Goal: Transaction & Acquisition: Obtain resource

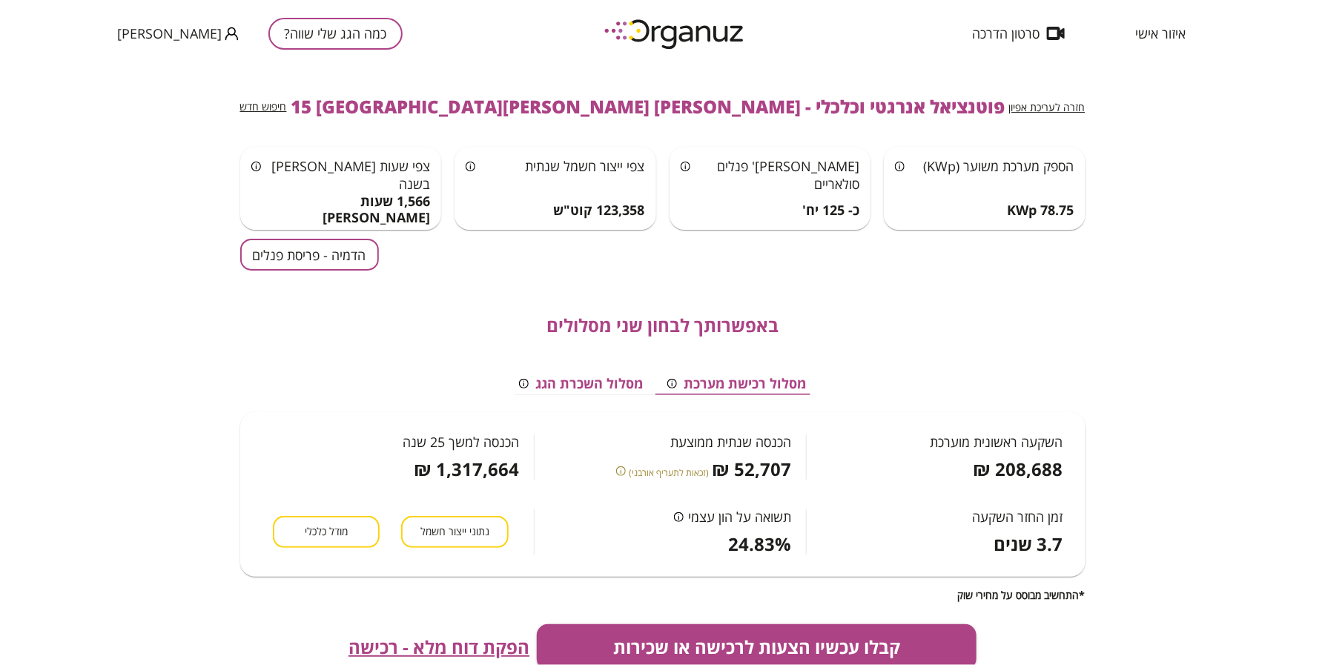
scroll to position [0, 1]
click at [1168, 27] on span "איזור אישי" at bounding box center [1160, 33] width 50 height 15
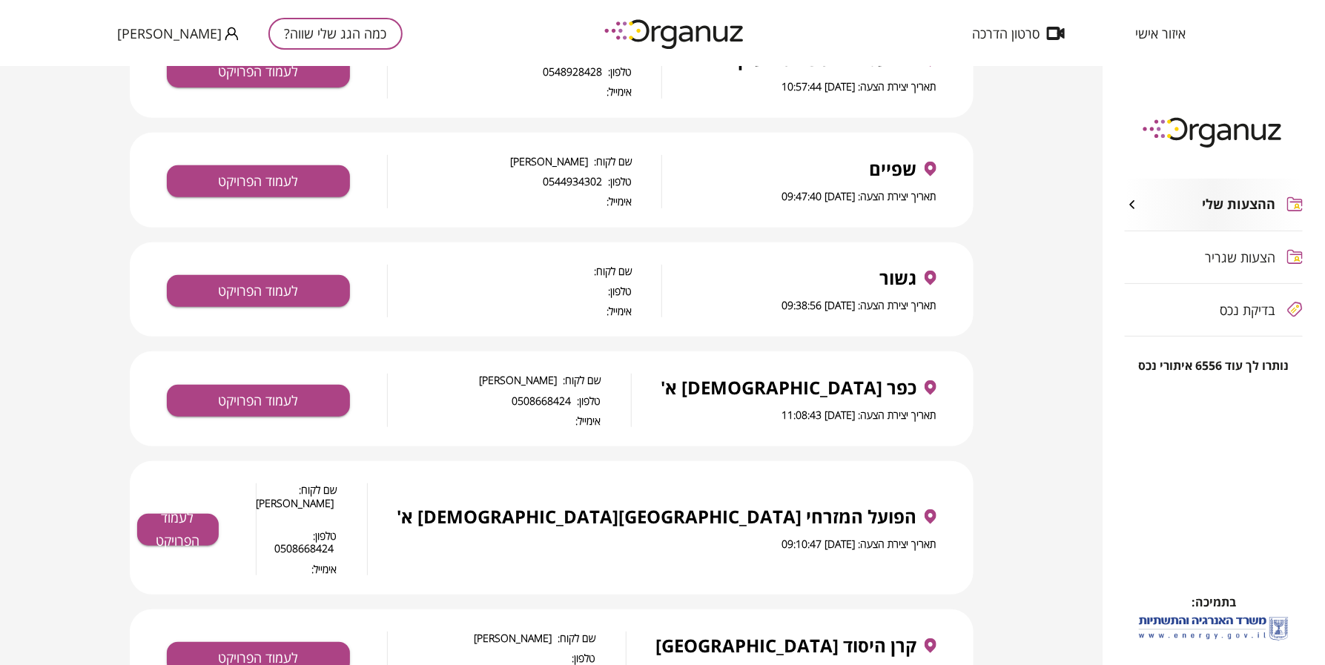
scroll to position [741, 0]
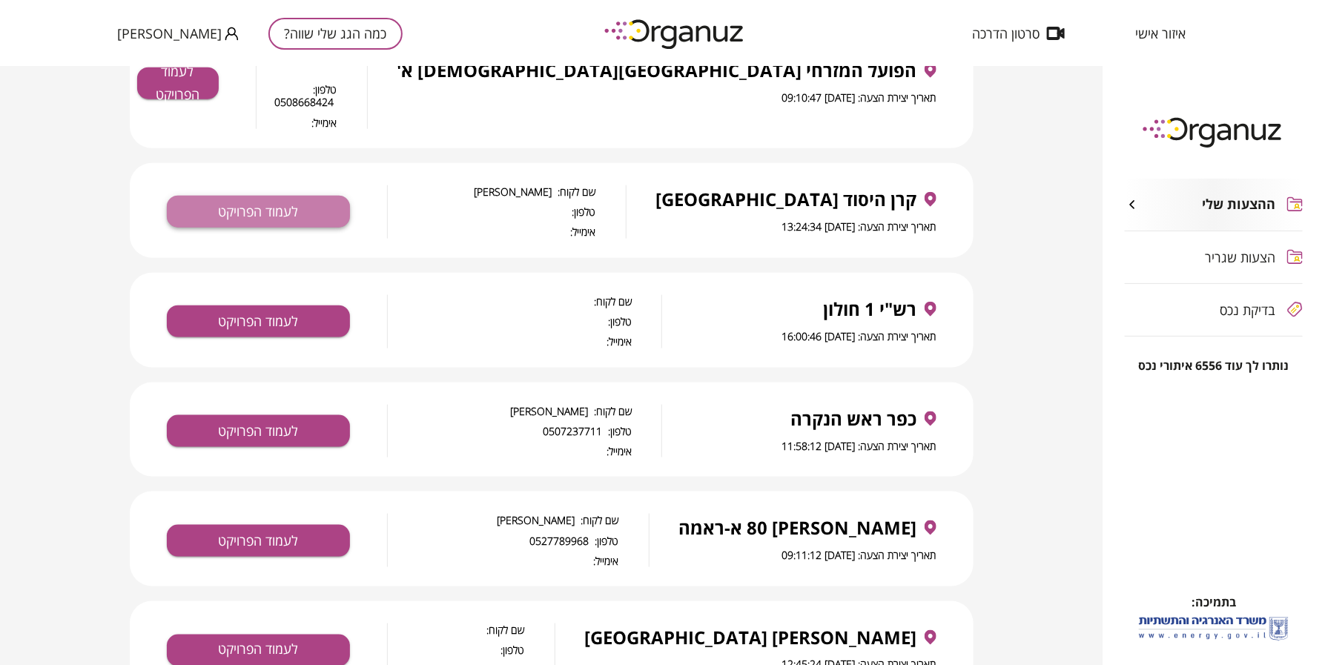
click at [269, 196] on button "לעמוד הפרויקט" at bounding box center [258, 212] width 183 height 32
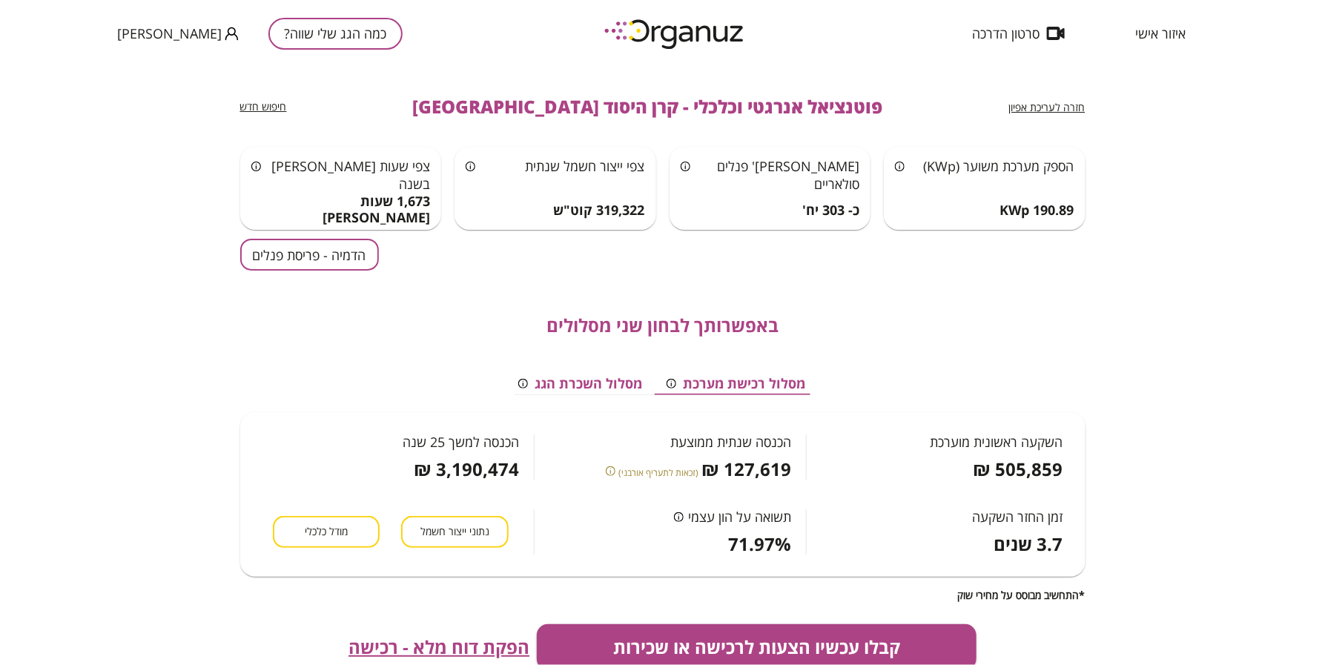
click at [324, 260] on button "הדמיה - פריסת פנלים" at bounding box center [309, 255] width 139 height 32
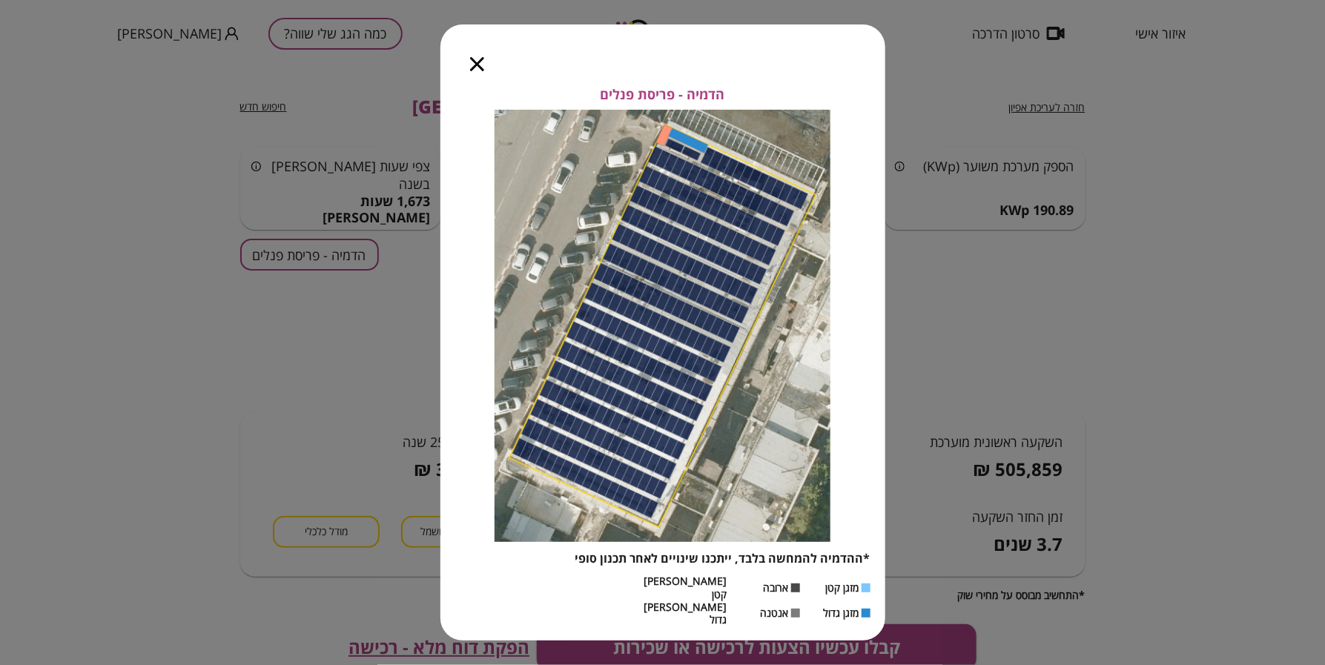
click at [478, 71] on icon "button" at bounding box center [477, 64] width 14 height 14
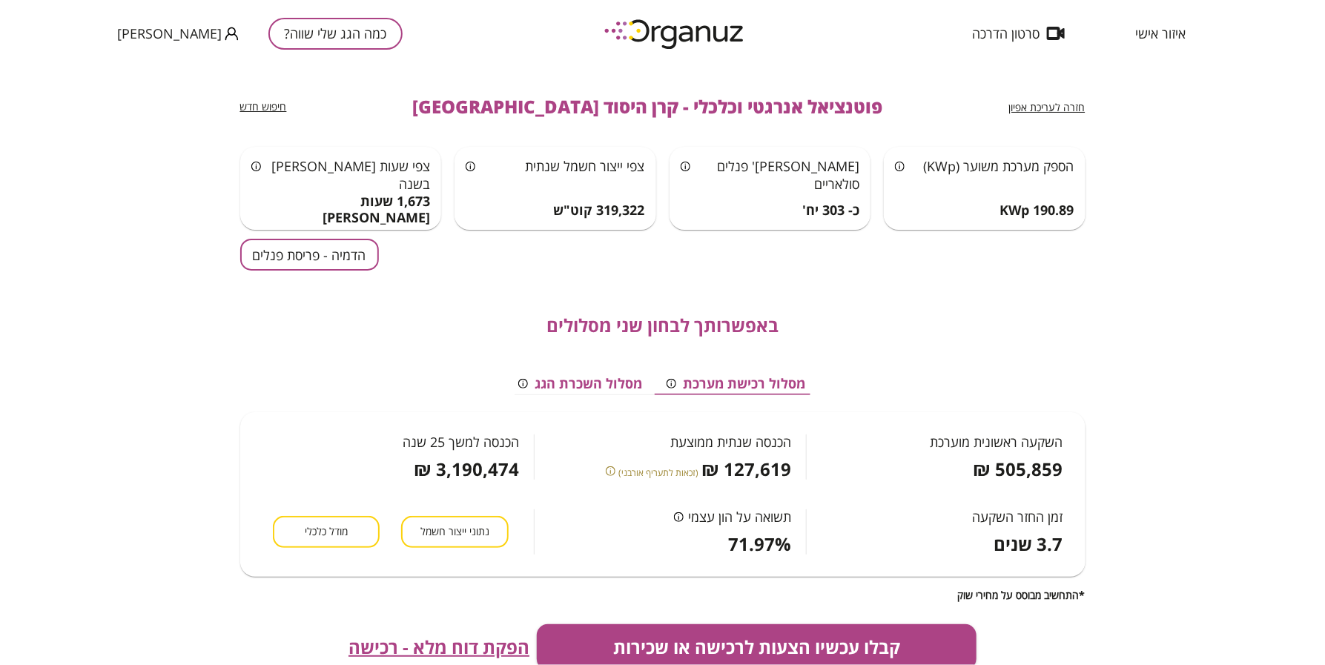
click at [1042, 108] on span "חזרה לעריכת אפיון" at bounding box center [1047, 107] width 76 height 14
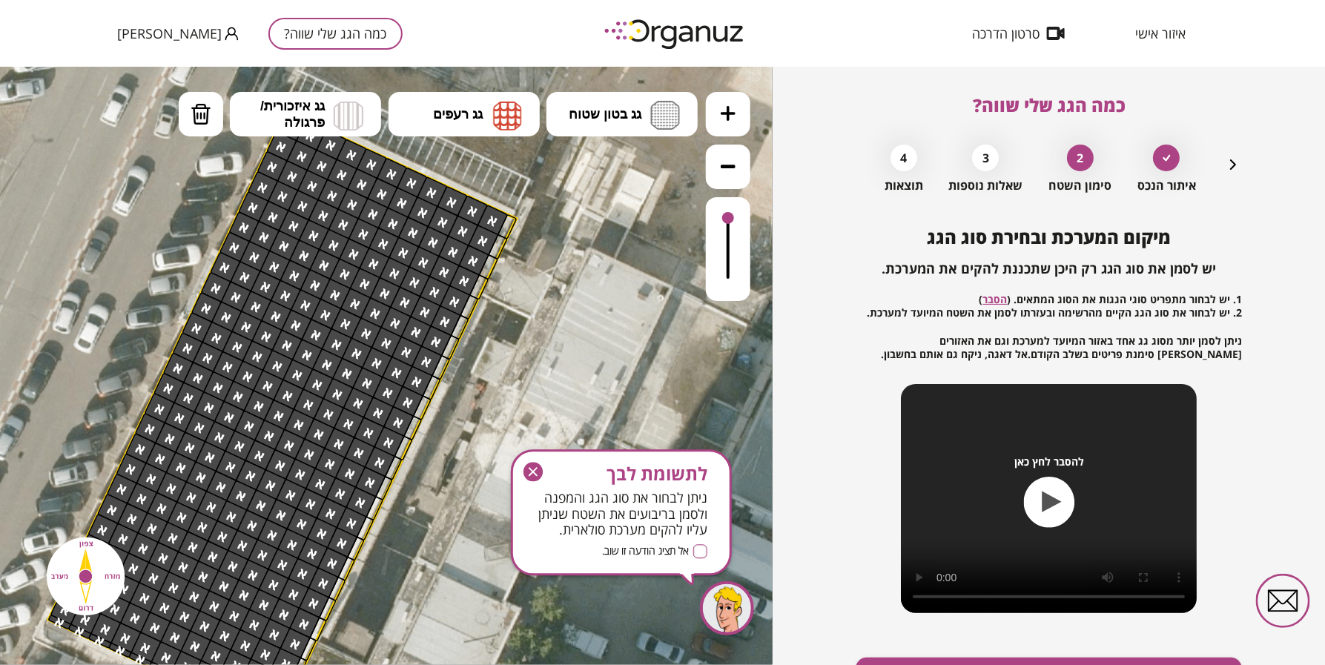
click at [524, 472] on icon "button" at bounding box center [532, 472] width 19 height 19
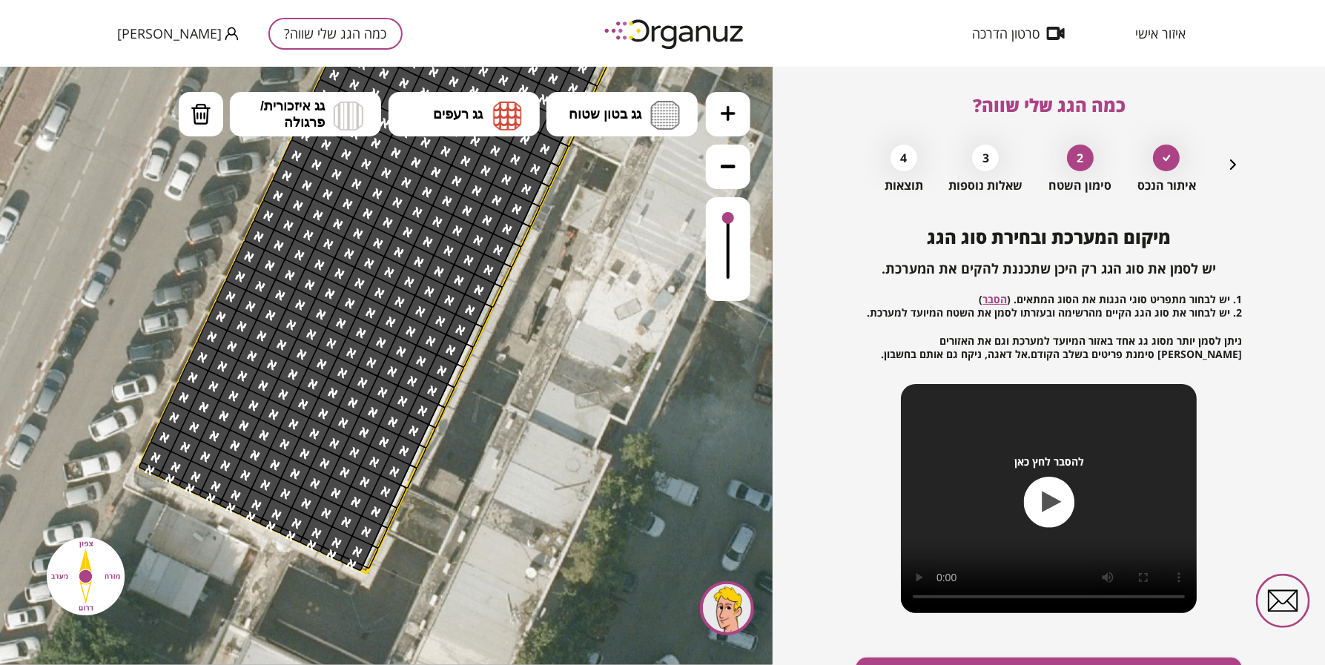
drag, startPoint x: 464, startPoint y: 489, endPoint x: 555, endPoint y: 334, distance: 180.4
click at [555, 334] on icon at bounding box center [407, 577] width 3737 height 3737
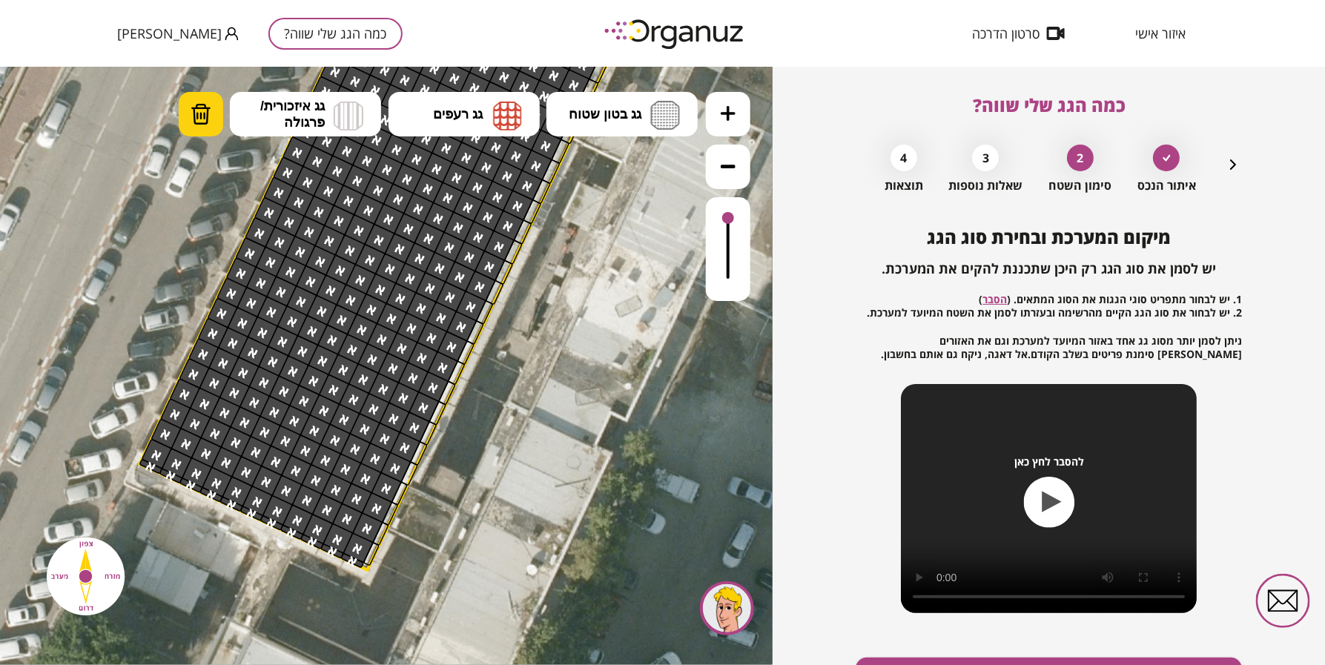
click at [191, 112] on img at bounding box center [201, 113] width 21 height 22
drag, startPoint x: 348, startPoint y: 559, endPoint x: 486, endPoint y: 337, distance: 261.5
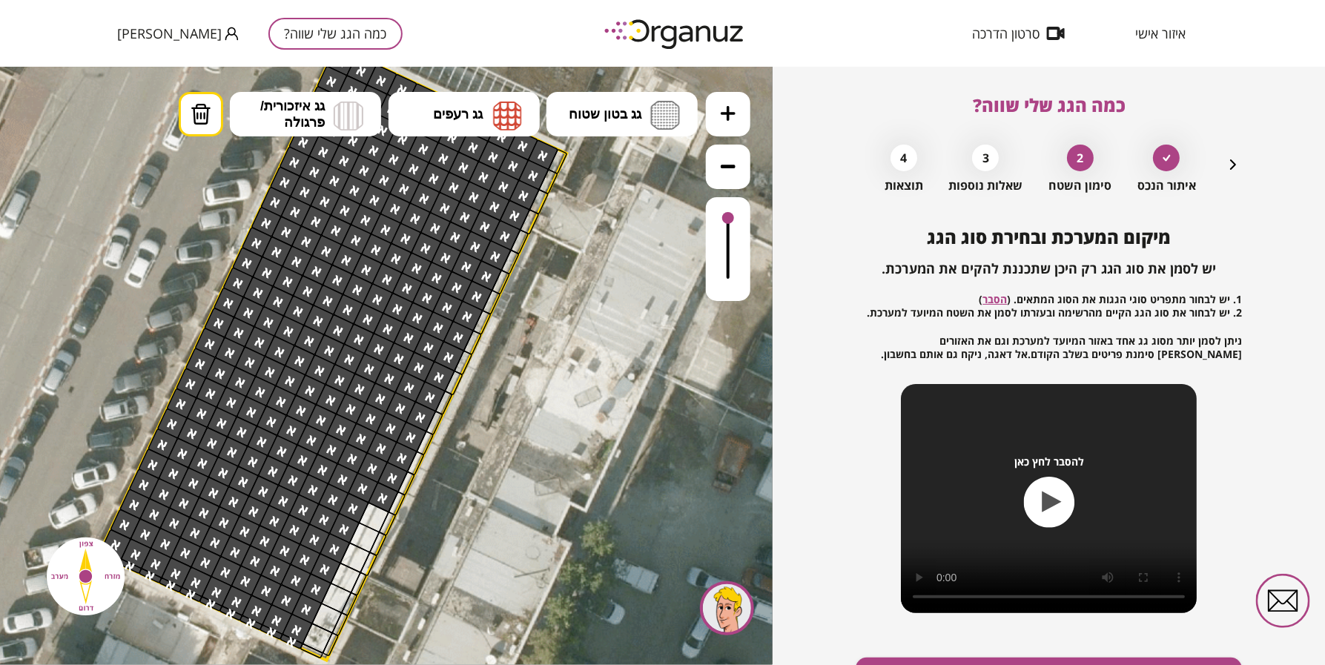
drag, startPoint x: 584, startPoint y: 345, endPoint x: 529, endPoint y: 464, distance: 130.7
click at [532, 461] on icon at bounding box center [367, 664] width 3737 height 3737
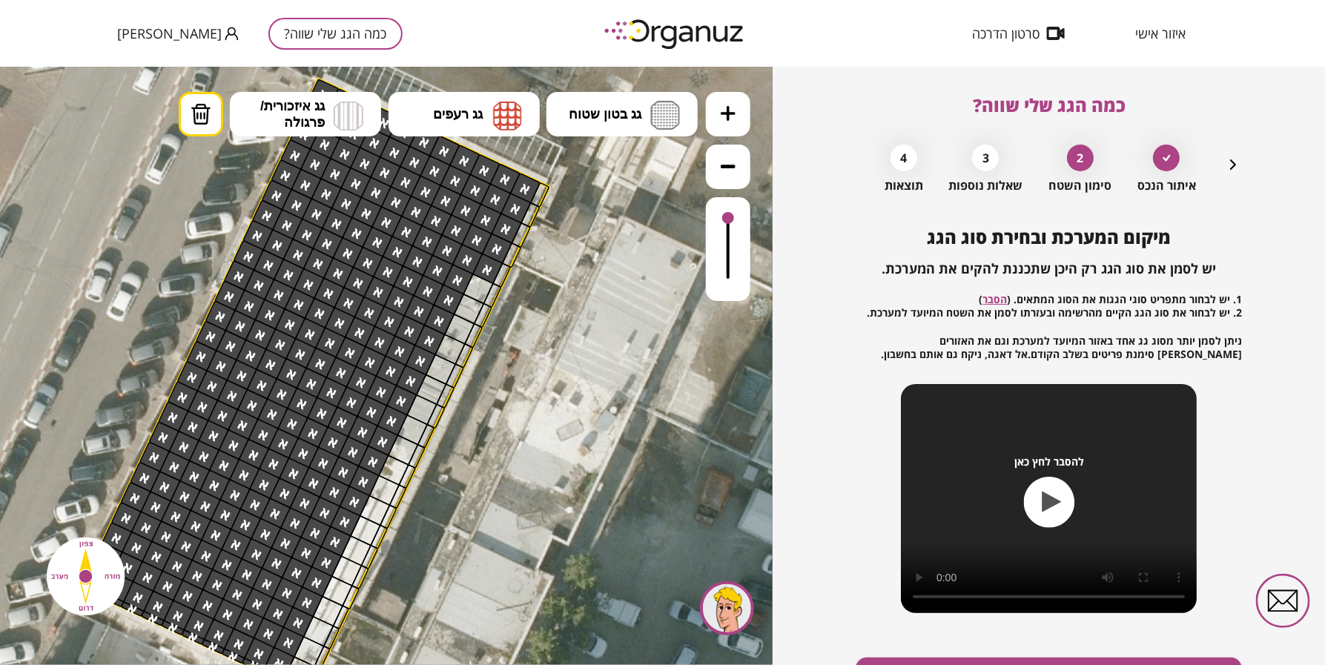
drag, startPoint x: 357, startPoint y: 545, endPoint x: 472, endPoint y: 290, distance: 279.7
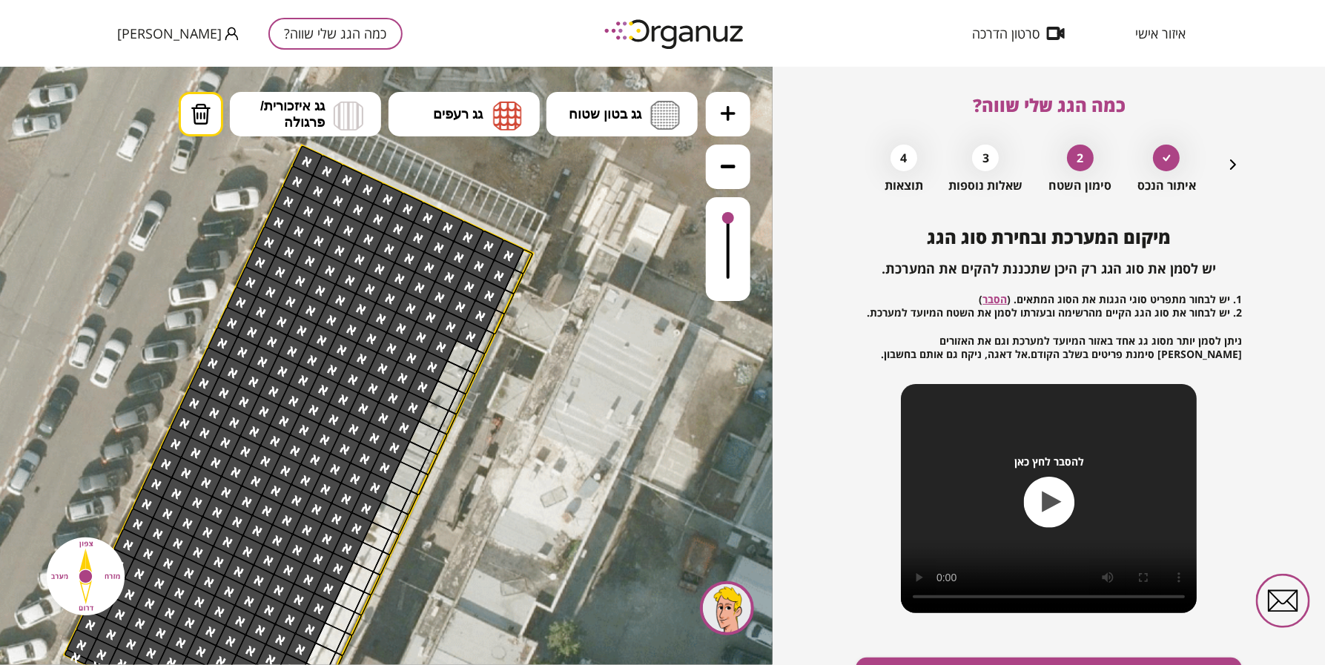
drag, startPoint x: 555, startPoint y: 294, endPoint x: 539, endPoint y: 360, distance: 68.7
drag, startPoint x: 475, startPoint y: 329, endPoint x: 509, endPoint y: 245, distance: 90.9
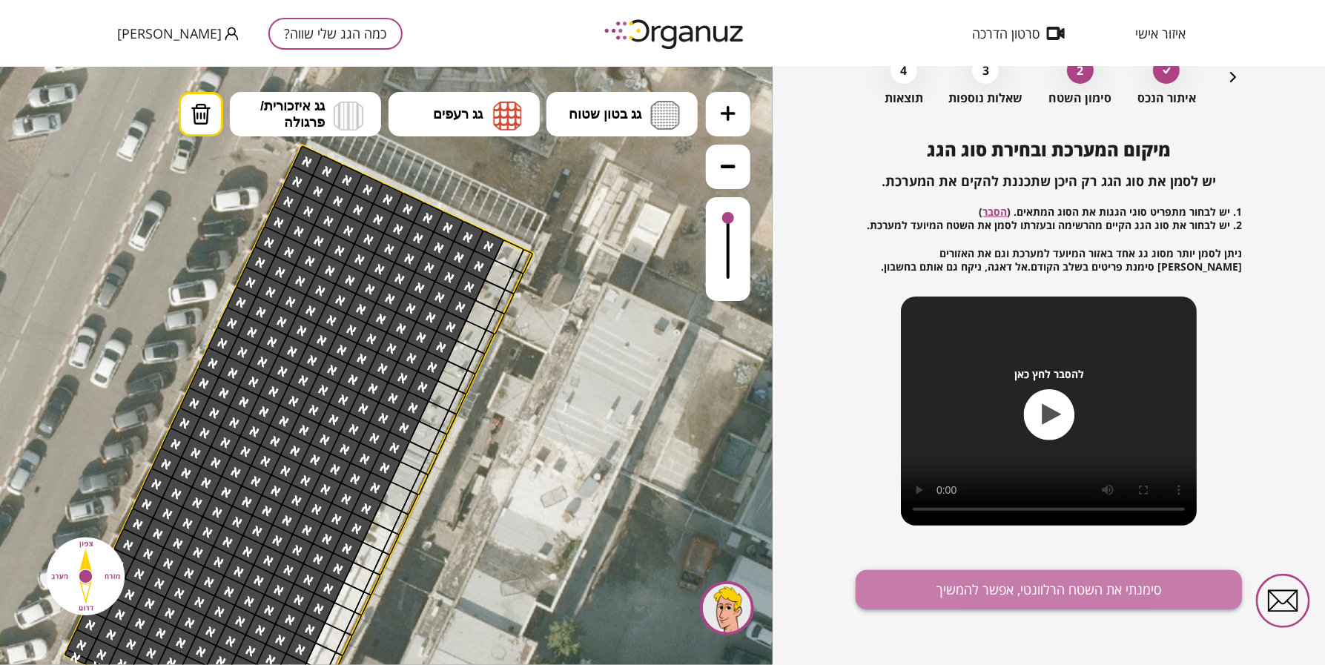
click at [996, 598] on button "סימנתי את השטח הרלוונטי, אפשר להמשיך" at bounding box center [1049, 589] width 386 height 39
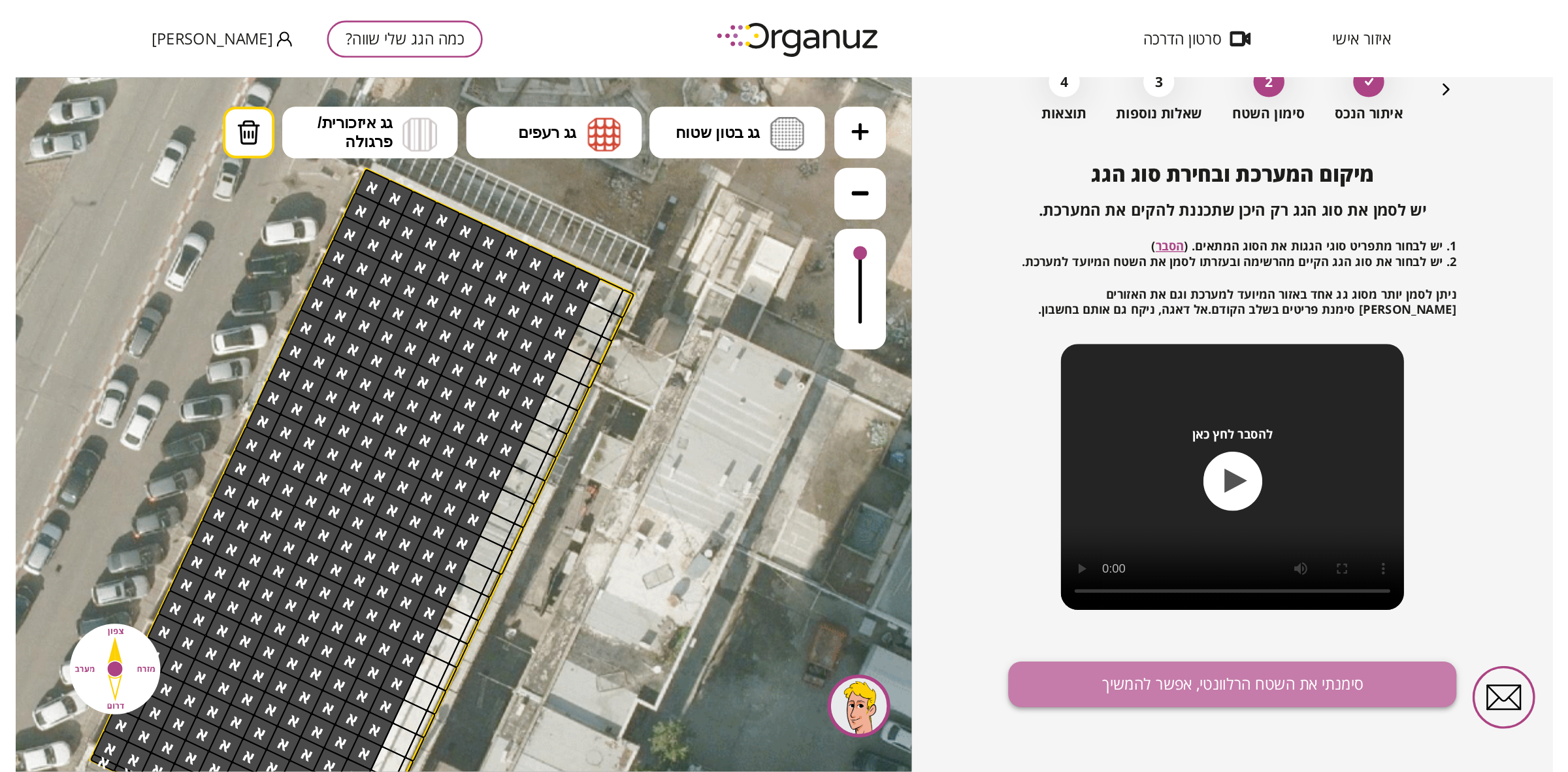
scroll to position [20, 0]
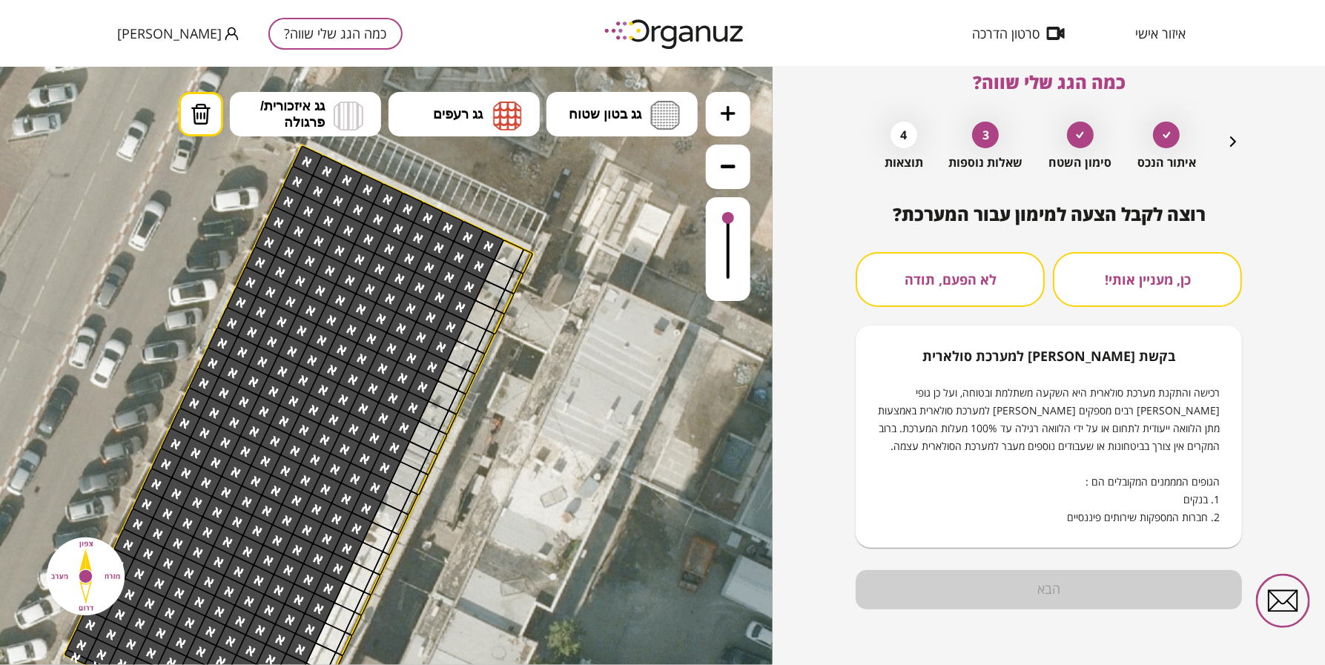
click at [960, 289] on button "לא הפעם, תודה" at bounding box center [950, 279] width 189 height 55
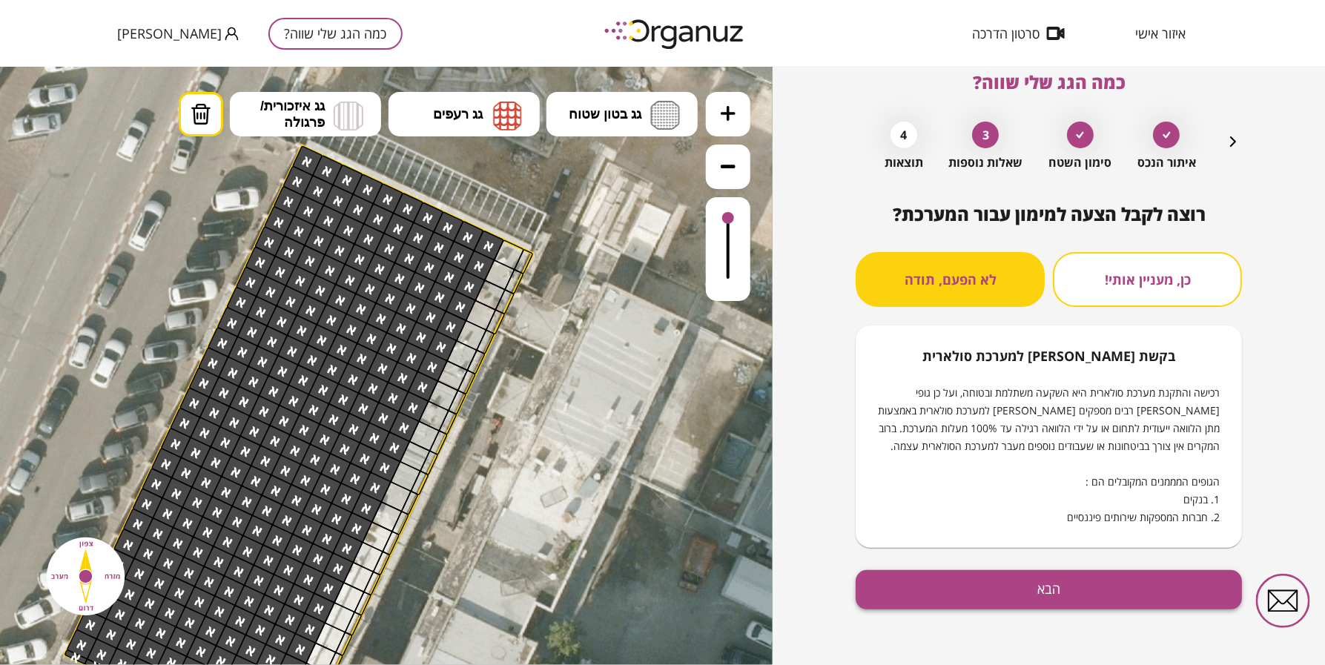
click at [976, 580] on button "הבא" at bounding box center [1049, 589] width 386 height 39
click at [902, 601] on button "הבא" at bounding box center [1049, 589] width 386 height 39
click at [1046, 576] on button "הבא" at bounding box center [1049, 589] width 386 height 39
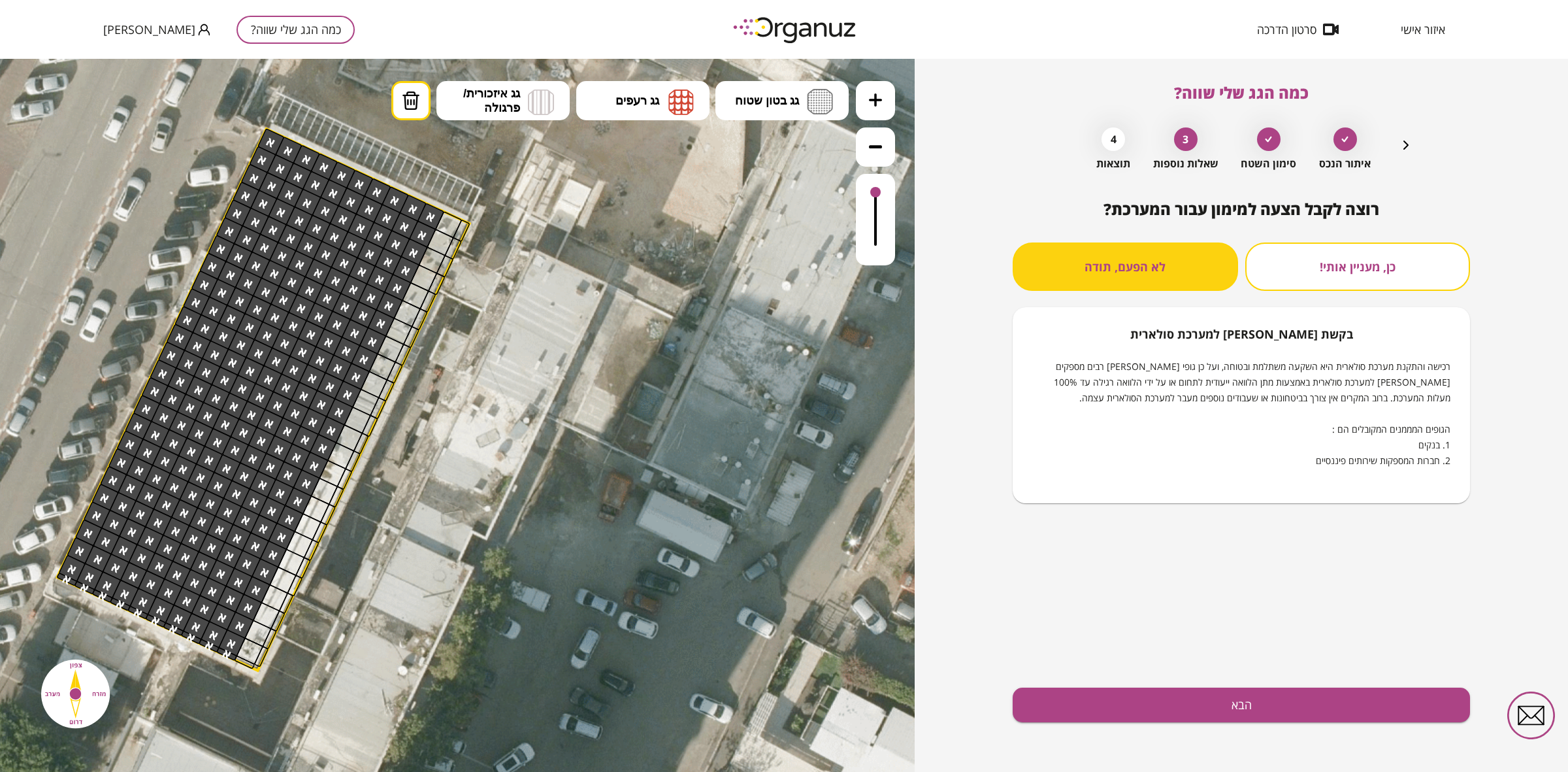
scroll to position [0, 0]
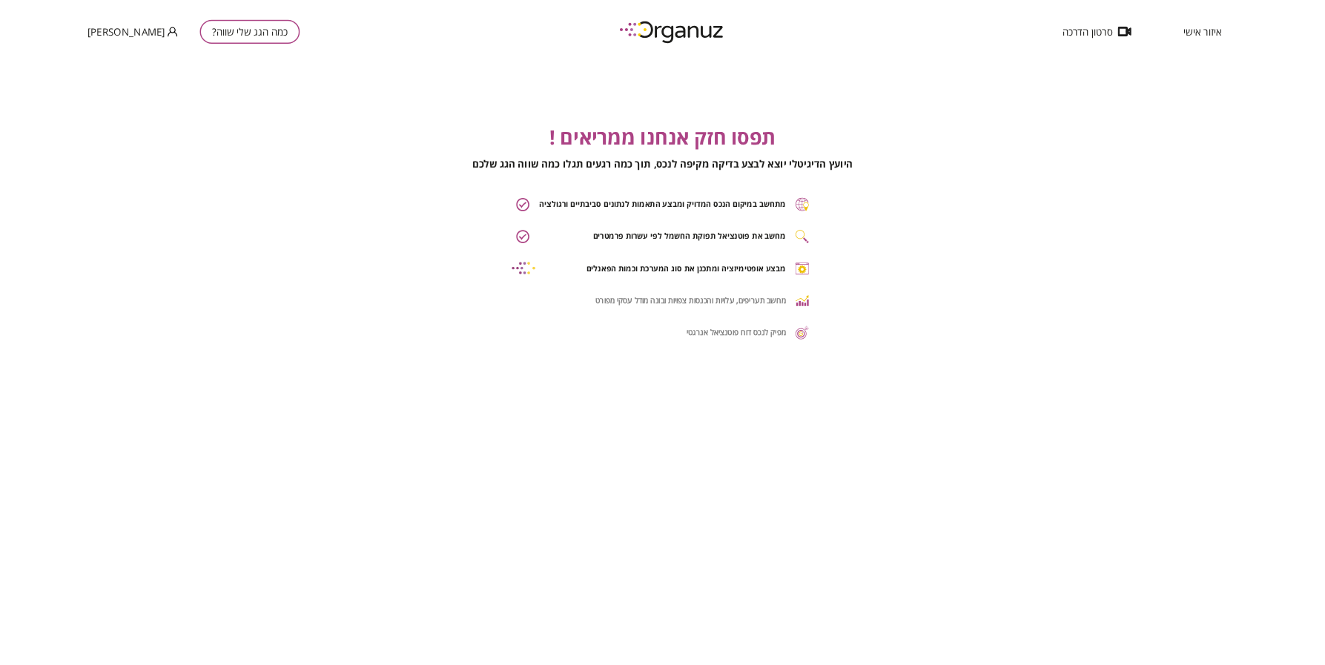
scroll to position [0, 1]
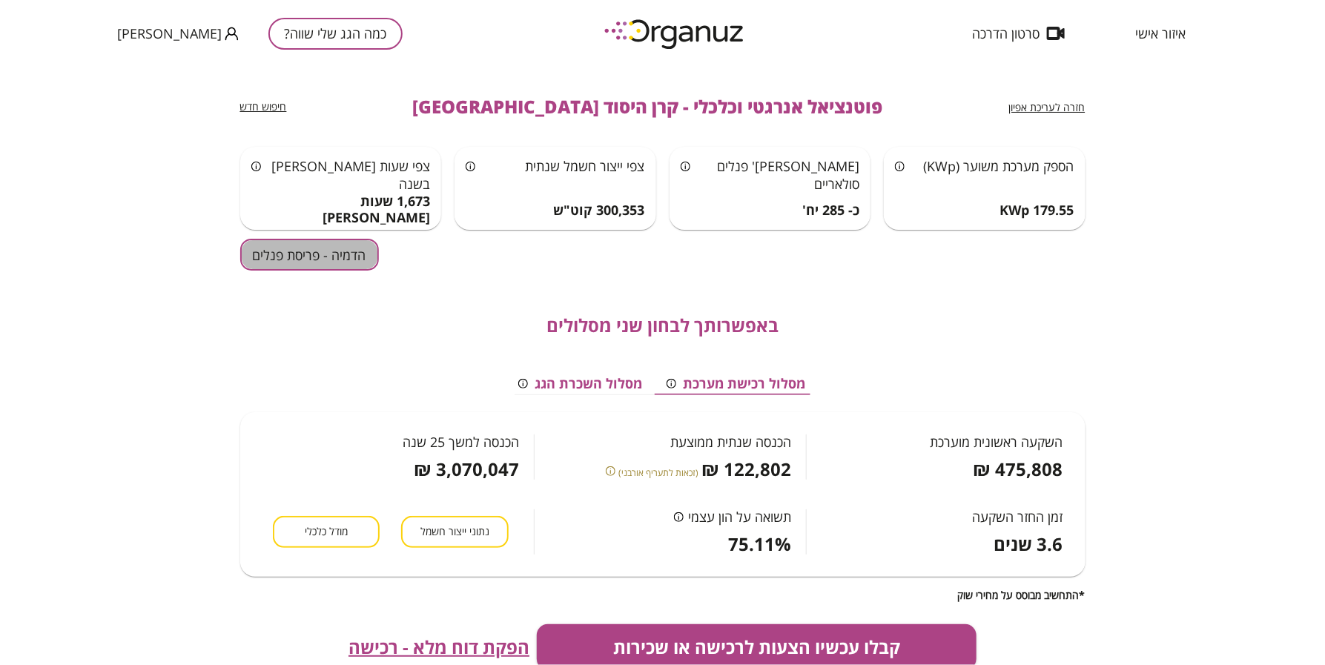
click at [328, 254] on button "הדמיה - פריסת פנלים" at bounding box center [309, 255] width 139 height 32
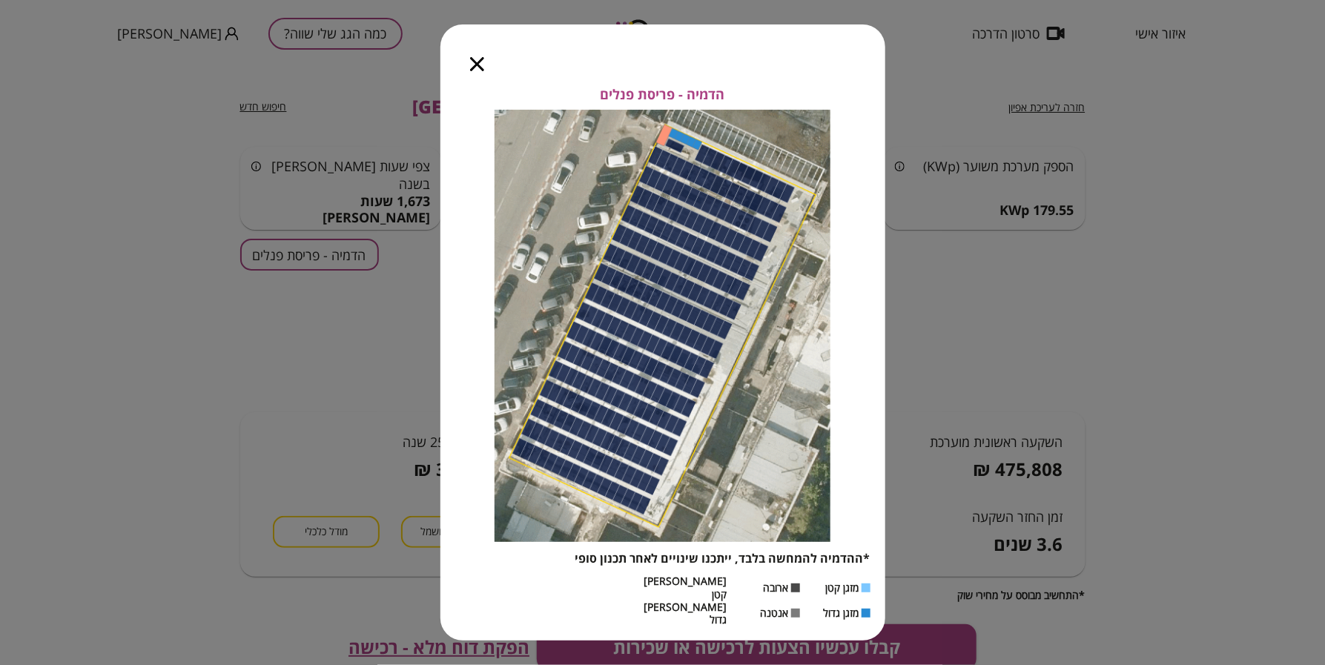
click at [474, 71] on icon "button" at bounding box center [477, 64] width 14 height 14
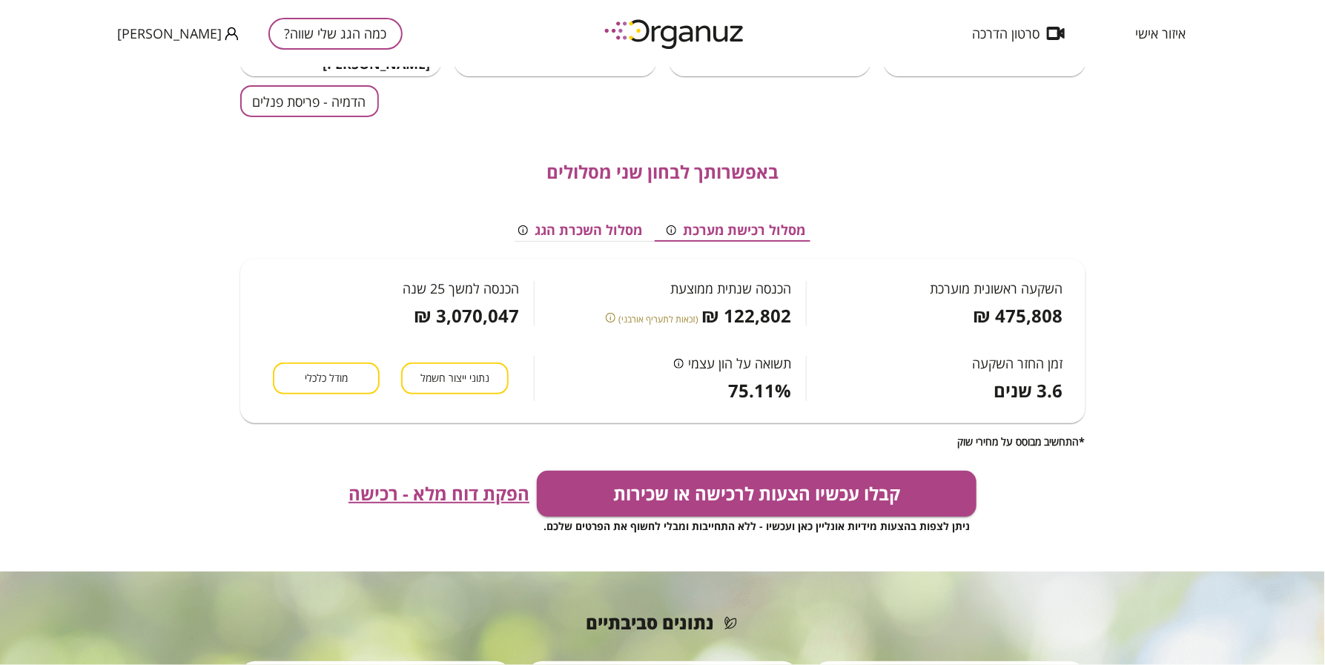
scroll to position [185, 0]
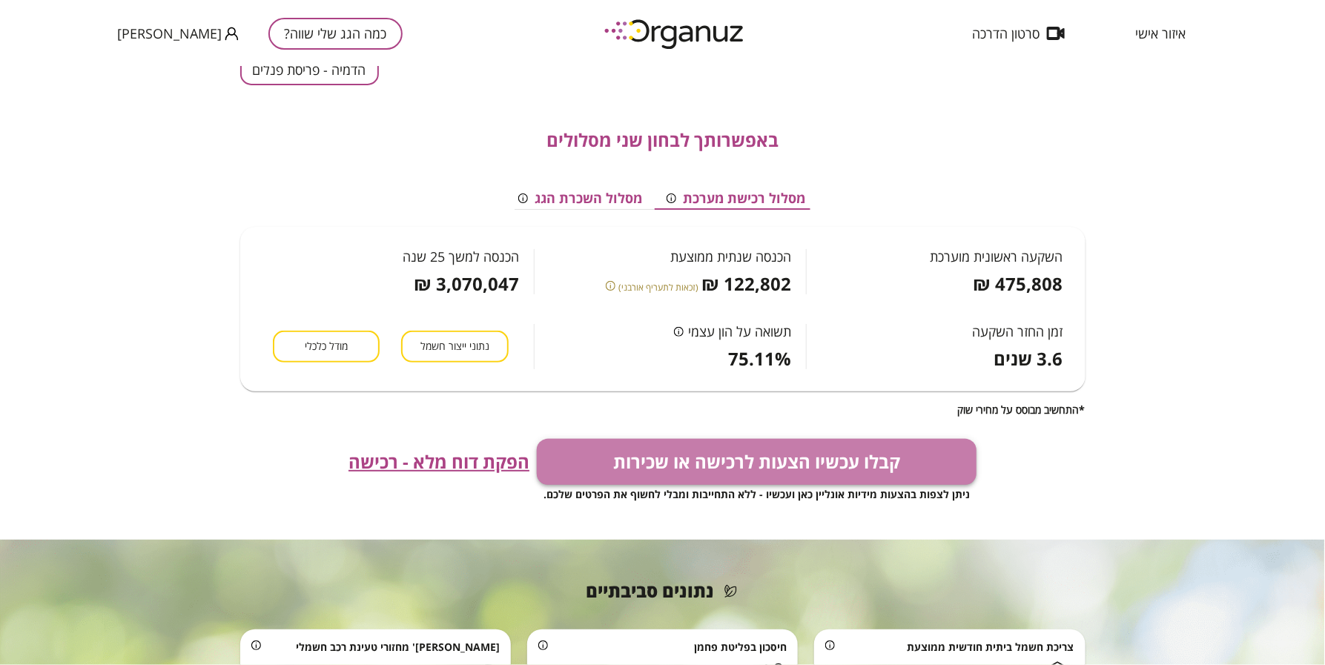
click at [669, 456] on button "קבלו עכשיו הצעות לרכישה או שכירות" at bounding box center [757, 462] width 440 height 46
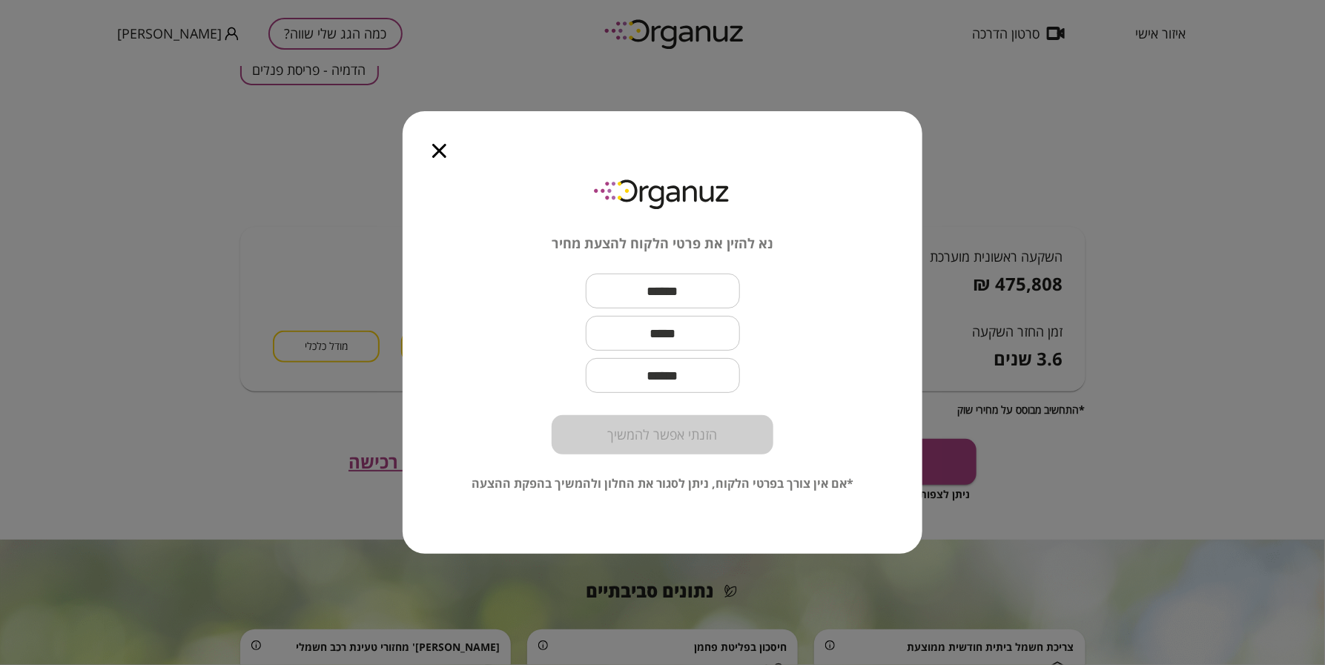
click at [664, 280] on input "text" at bounding box center [663, 291] width 154 height 44
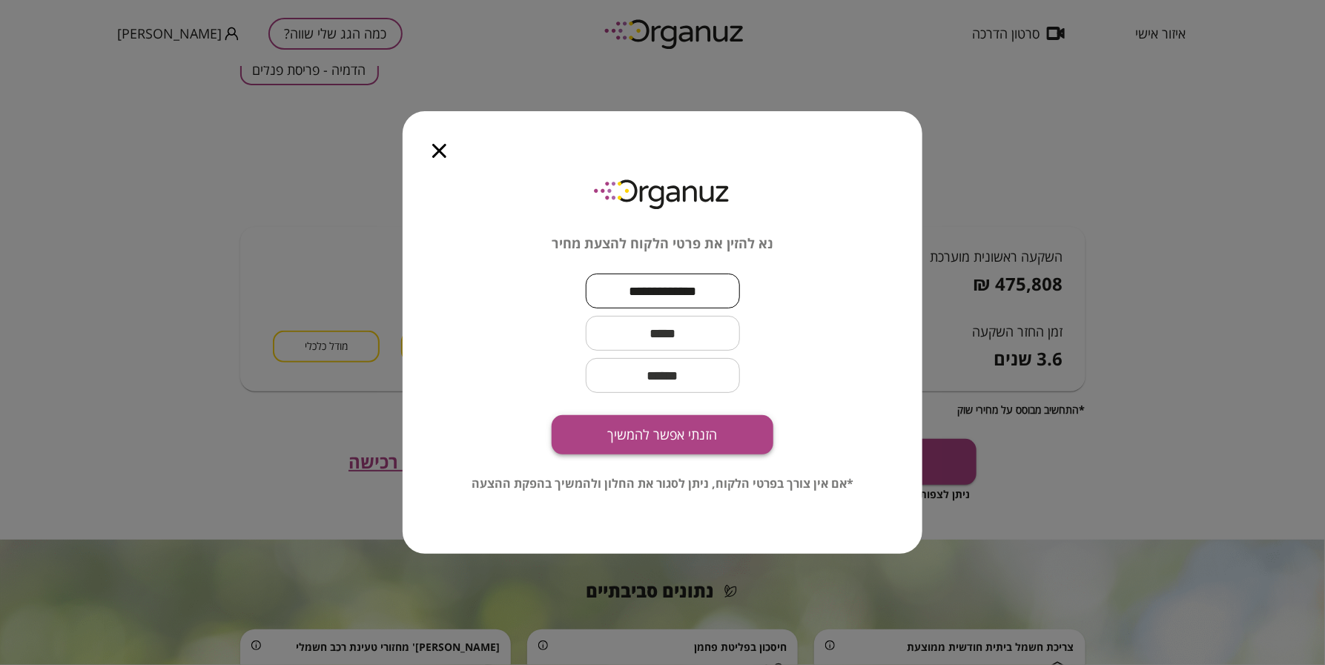
type input "**********"
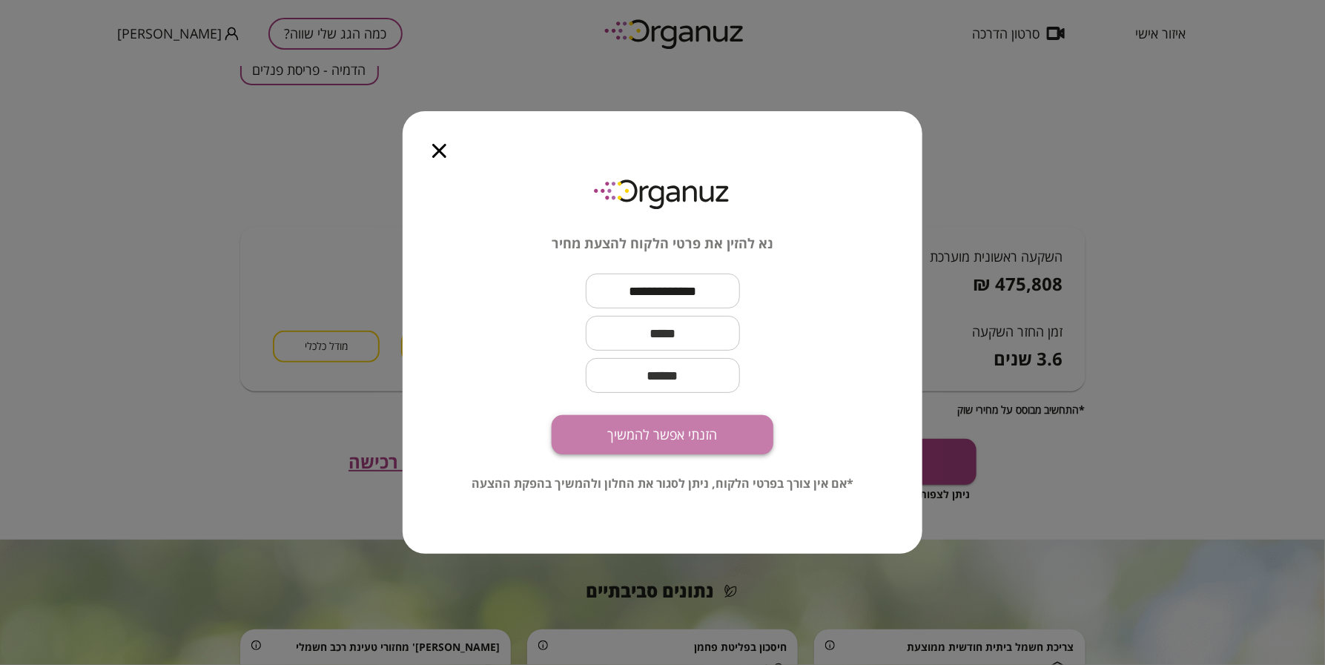
click at [731, 445] on button "הזנתי אפשר להמשיך" at bounding box center [663, 434] width 222 height 39
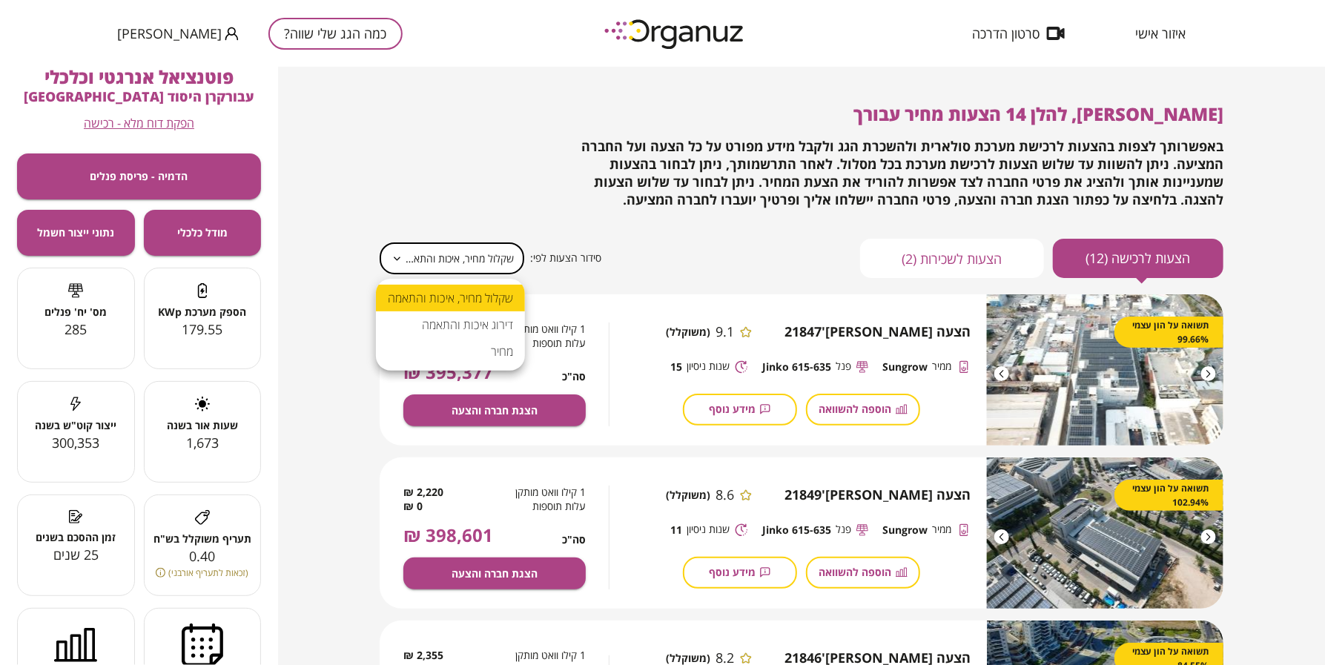
click at [423, 265] on body "**********" at bounding box center [662, 332] width 1325 height 665
click at [478, 339] on li "מחיר" at bounding box center [450, 351] width 149 height 27
type input "*****"
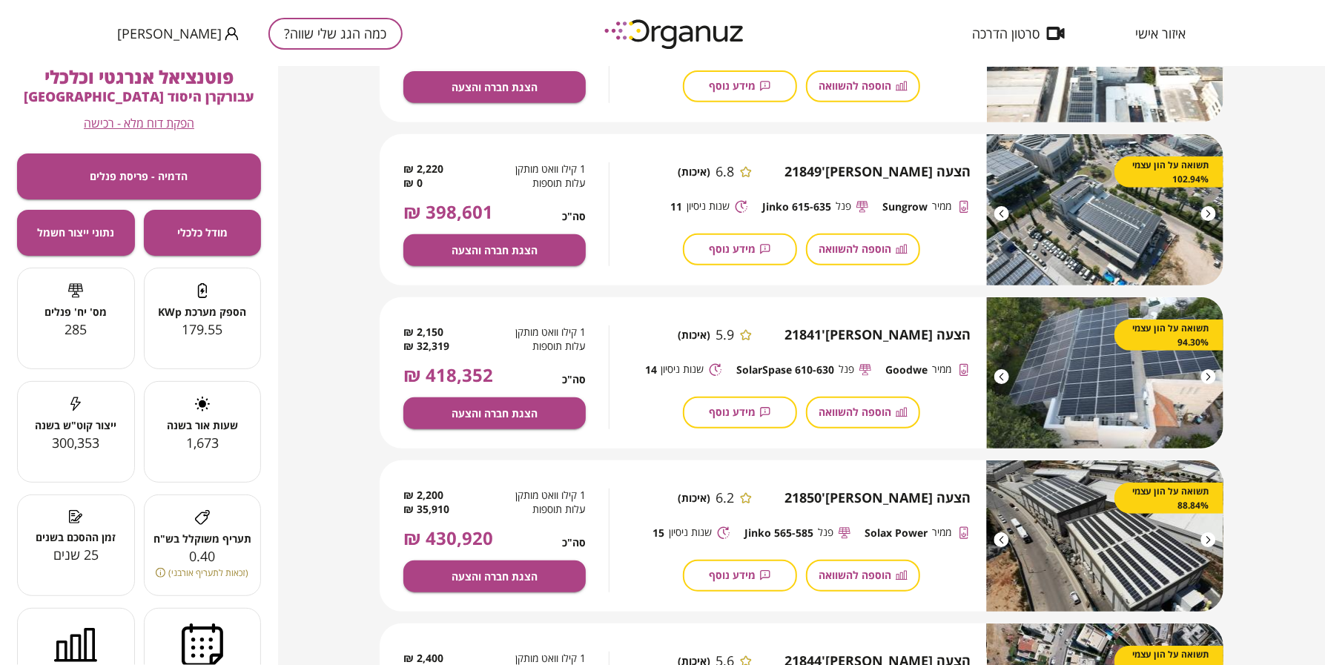
scroll to position [463, 0]
